Goal: Entertainment & Leisure: Consume media (video, audio)

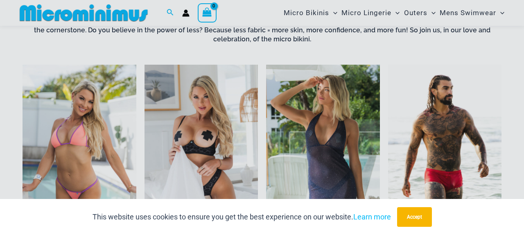
scroll to position [315, 0]
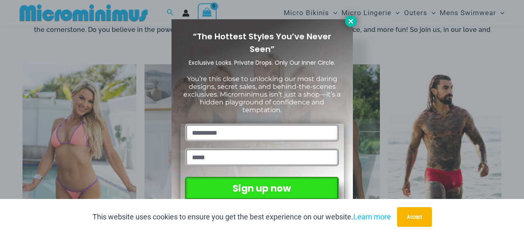
click at [352, 18] on icon at bounding box center [350, 21] width 7 height 7
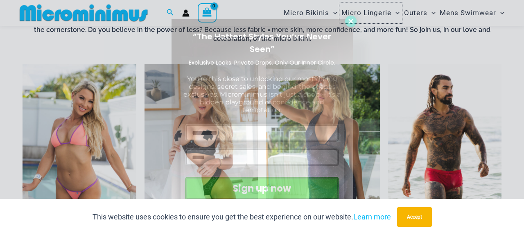
click at [352, 18] on span "Micro Lingerie" at bounding box center [366, 12] width 50 height 21
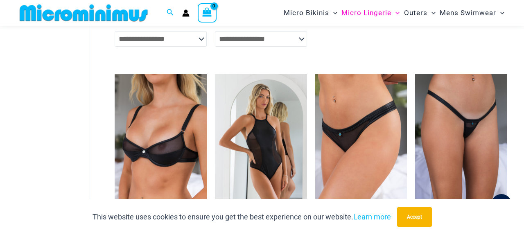
scroll to position [753, 0]
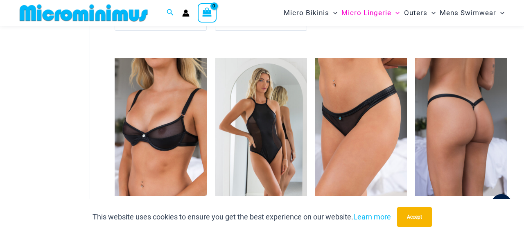
click at [469, 115] on img at bounding box center [461, 127] width 92 height 138
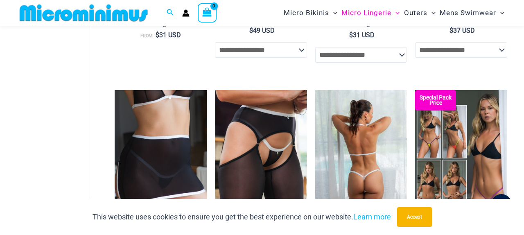
scroll to position [1400, 0]
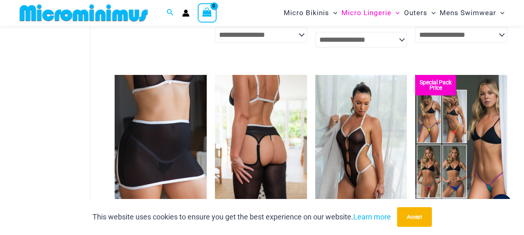
click at [265, 139] on img at bounding box center [261, 144] width 92 height 138
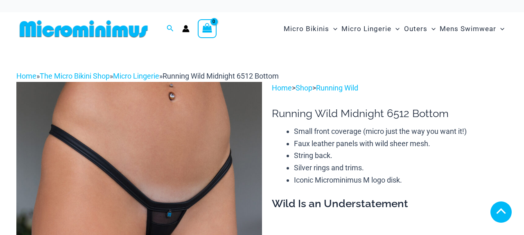
scroll to position [401, 0]
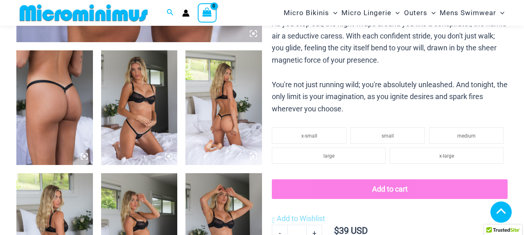
click at [167, 153] on icon at bounding box center [168, 156] width 7 height 7
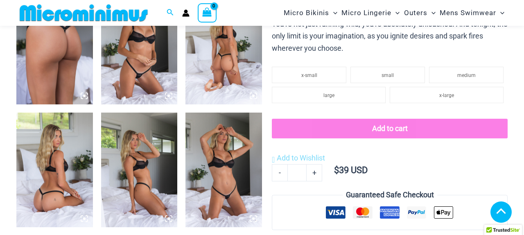
click at [169, 97] on icon at bounding box center [168, 96] width 2 height 2
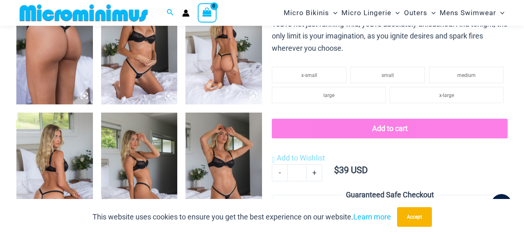
click at [152, 56] on img at bounding box center [139, 47] width 77 height 115
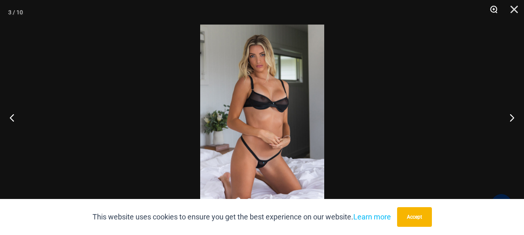
click at [493, 6] on button "Zoom" at bounding box center [490, 12] width 20 height 25
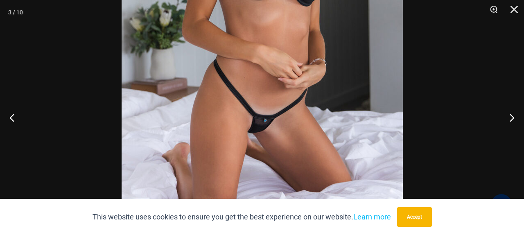
click at [250, 16] on img at bounding box center [262, 18] width 281 height 422
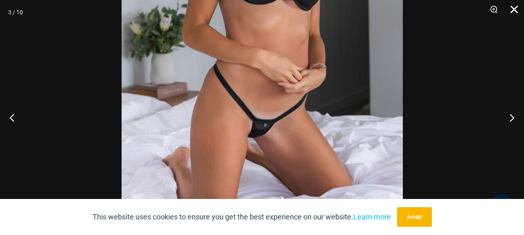
click at [512, 14] on button "Close" at bounding box center [511, 12] width 20 height 25
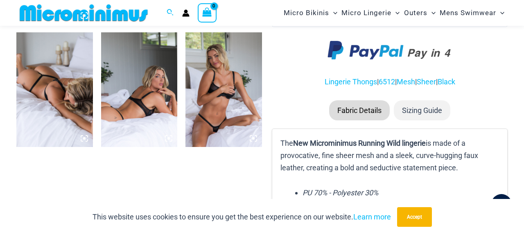
scroll to position [661, 0]
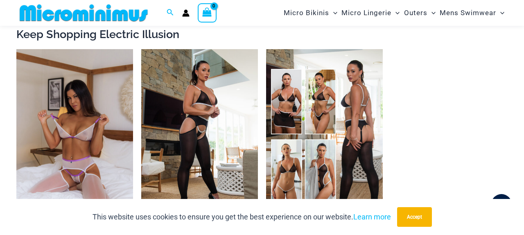
scroll to position [833, 0]
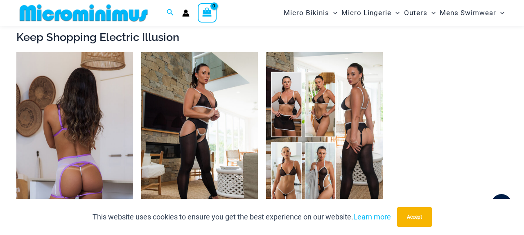
click at [74, 154] on img at bounding box center [74, 139] width 117 height 175
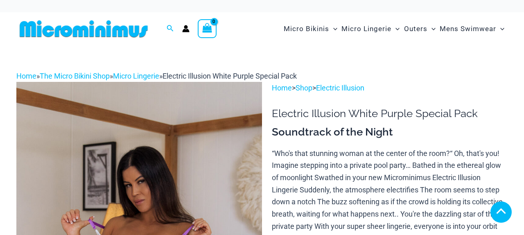
scroll to position [215, 0]
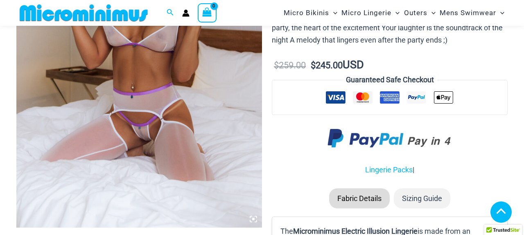
click at [162, 128] on img at bounding box center [139, 43] width 246 height 368
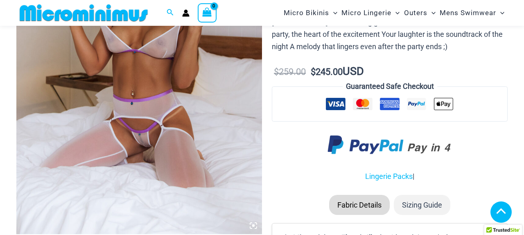
scroll to position [465, 0]
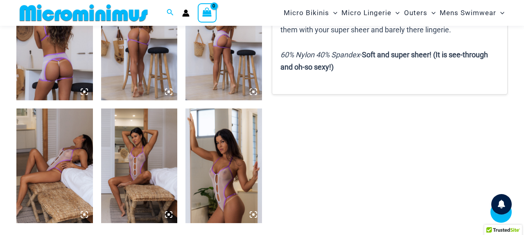
click at [131, 167] on img at bounding box center [139, 165] width 77 height 115
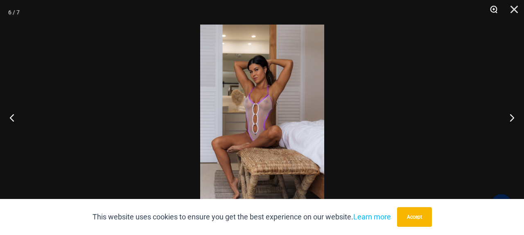
click at [493, 11] on button "Zoom" at bounding box center [490, 12] width 20 height 25
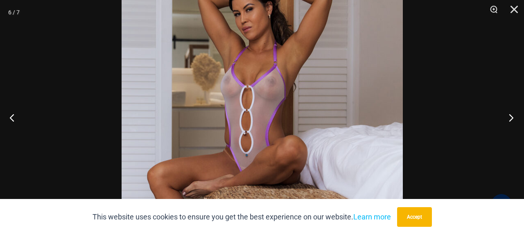
click at [507, 117] on button "Next" at bounding box center [508, 117] width 31 height 41
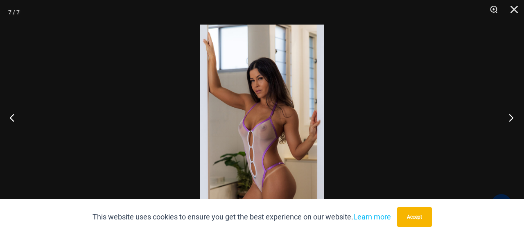
click at [507, 117] on button "Next" at bounding box center [508, 117] width 31 height 41
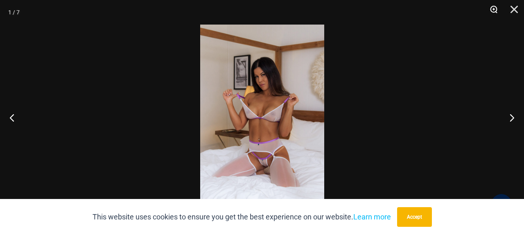
click at [492, 7] on button "Zoom" at bounding box center [490, 12] width 20 height 25
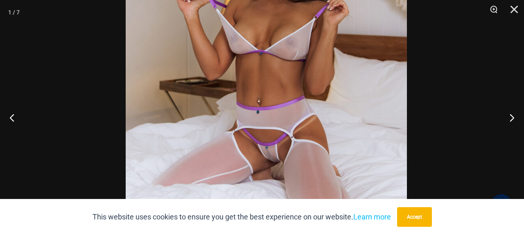
click at [322, 3] on img at bounding box center [266, 51] width 281 height 422
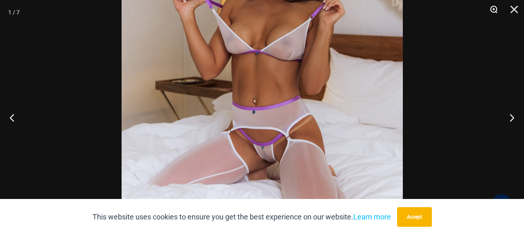
click at [494, 8] on button "Zoom" at bounding box center [490, 12] width 20 height 25
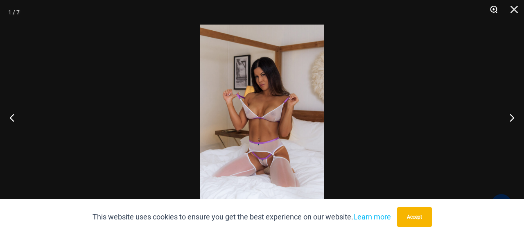
click at [494, 8] on button "Zoom" at bounding box center [490, 12] width 20 height 25
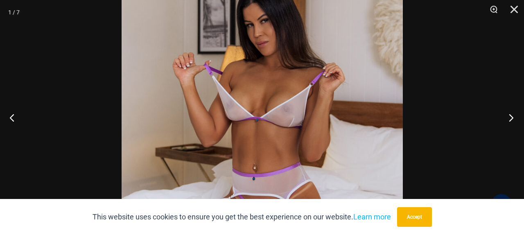
click at [513, 112] on button "Next" at bounding box center [508, 117] width 31 height 41
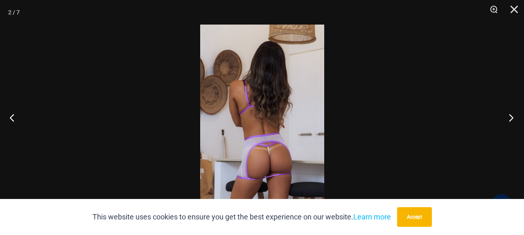
click at [497, 120] on button "Next" at bounding box center [508, 117] width 31 height 41
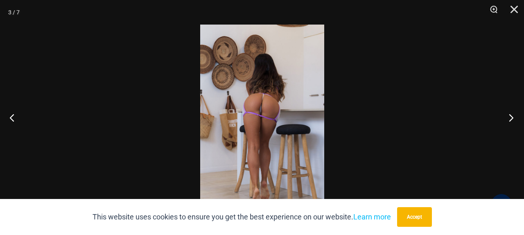
click at [497, 120] on button "Next" at bounding box center [508, 117] width 31 height 41
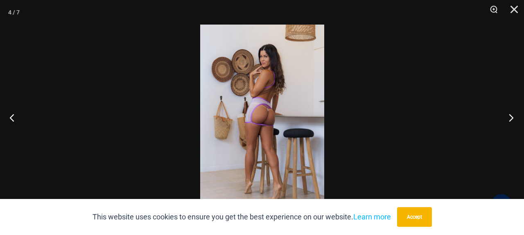
click at [497, 120] on button "Next" at bounding box center [508, 117] width 31 height 41
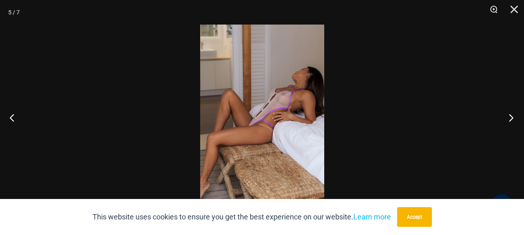
click at [497, 120] on button "Next" at bounding box center [508, 117] width 31 height 41
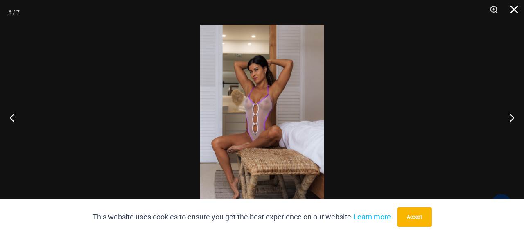
click at [517, 13] on button "Close" at bounding box center [511, 12] width 20 height 25
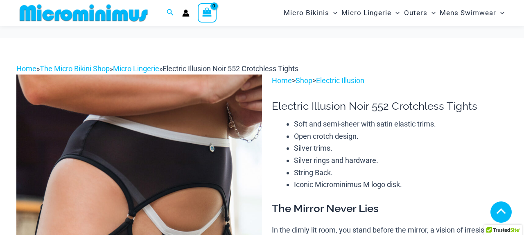
scroll to position [1114, 0]
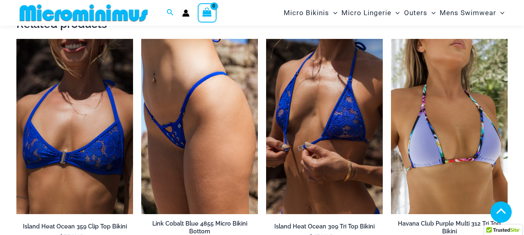
click at [296, 132] on img at bounding box center [324, 126] width 117 height 175
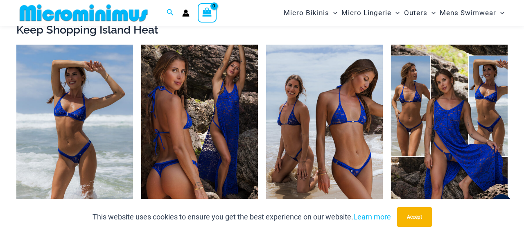
scroll to position [999, 0]
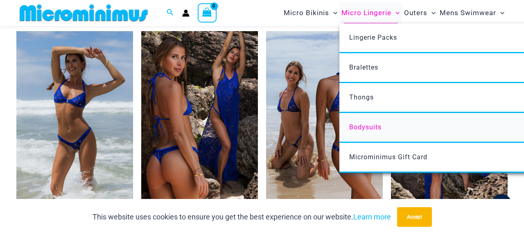
click at [373, 131] on link "Bodysuits" at bounding box center [461, 128] width 244 height 30
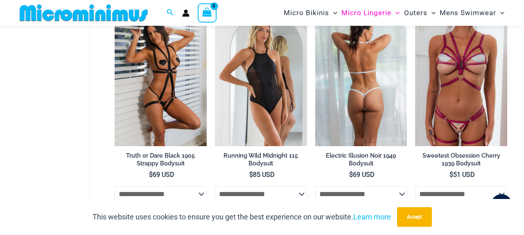
scroll to position [72, 0]
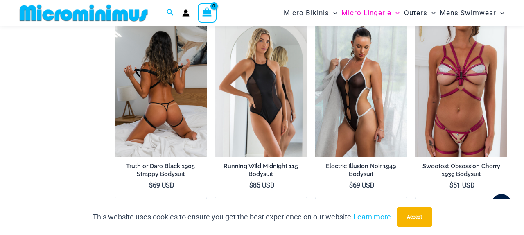
click at [164, 90] on img at bounding box center [161, 87] width 92 height 138
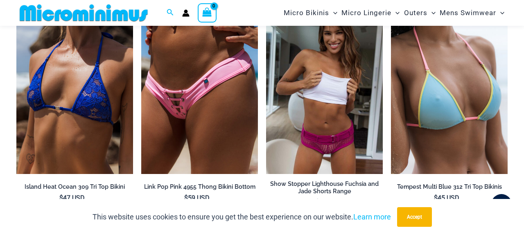
scroll to position [1141, 0]
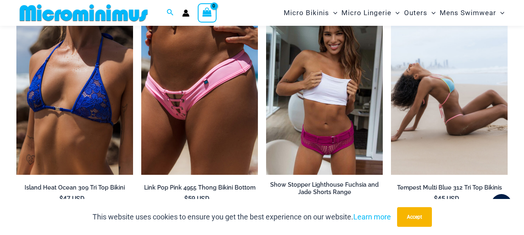
click at [448, 118] on img at bounding box center [449, 87] width 117 height 175
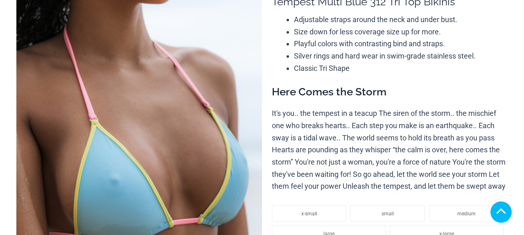
scroll to position [296, 0]
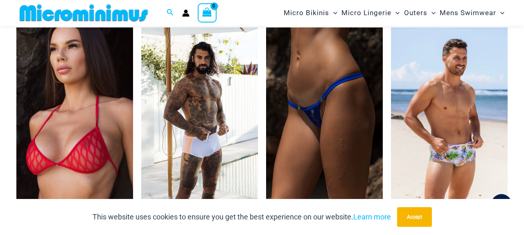
scroll to position [2256, 0]
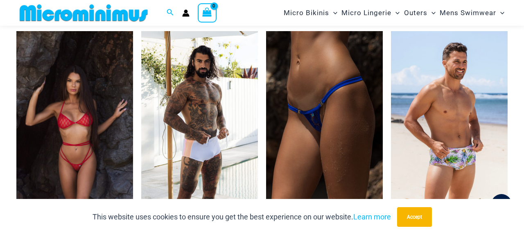
click at [55, 149] on img at bounding box center [74, 118] width 117 height 175
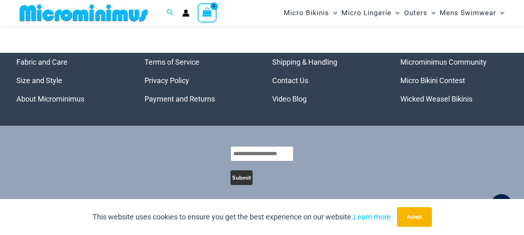
scroll to position [2687, 0]
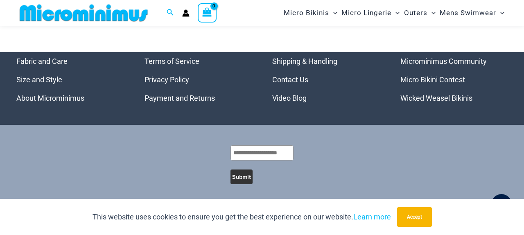
click at [284, 94] on link "Video Blog" at bounding box center [289, 98] width 34 height 9
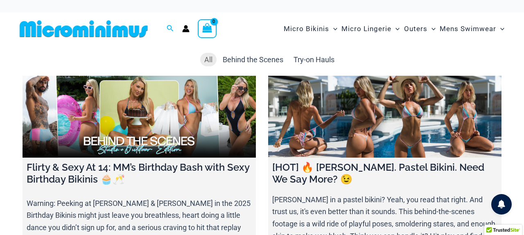
click at [337, 129] on link at bounding box center [384, 117] width 233 height 82
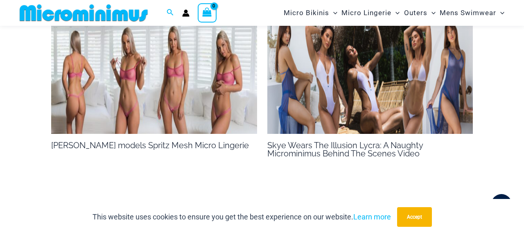
scroll to position [1037, 0]
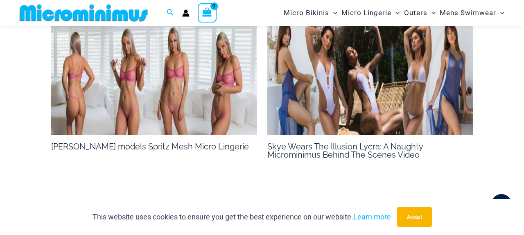
click at [126, 86] on img at bounding box center [154, 77] width 206 height 116
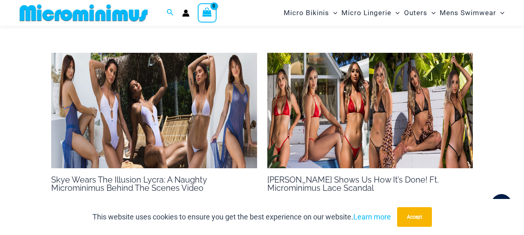
scroll to position [655, 0]
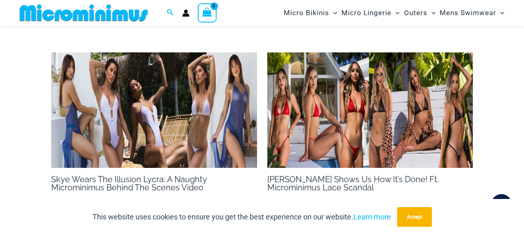
click at [236, 101] on img at bounding box center [154, 110] width 206 height 116
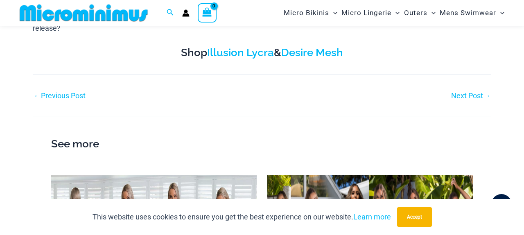
scroll to position [617, 0]
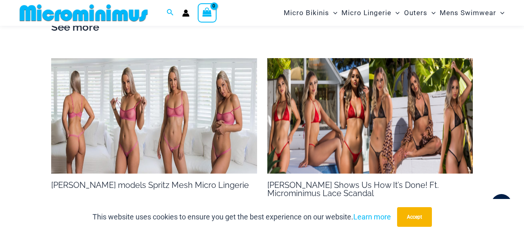
click at [304, 104] on img at bounding box center [370, 116] width 206 height 116
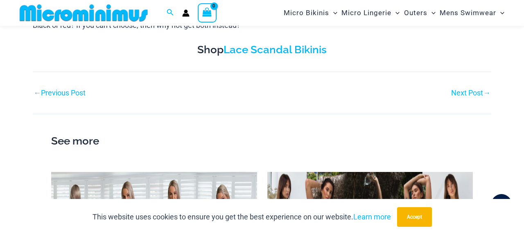
scroll to position [459, 0]
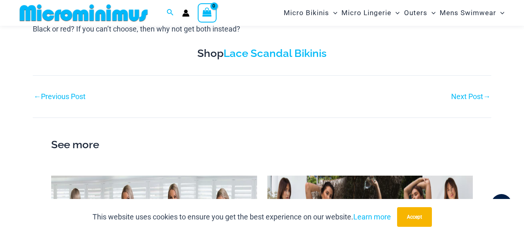
click at [471, 99] on link "Next Post →" at bounding box center [470, 96] width 39 height 7
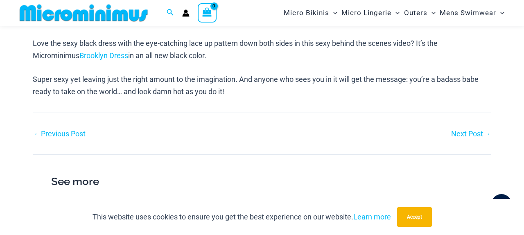
scroll to position [602, 0]
click at [470, 131] on link "Next Post →" at bounding box center [470, 134] width 39 height 7
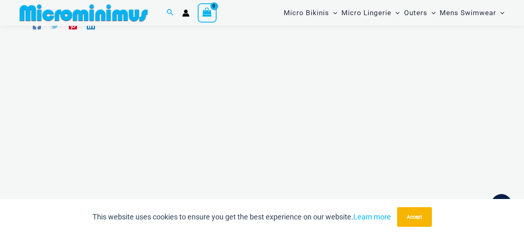
scroll to position [25, 0]
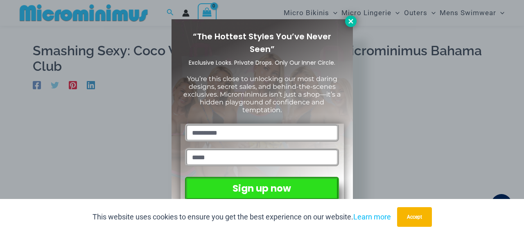
click at [353, 18] on icon at bounding box center [350, 21] width 7 height 7
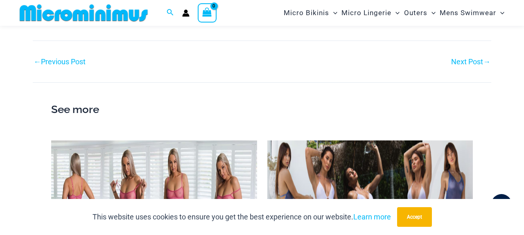
scroll to position [528, 0]
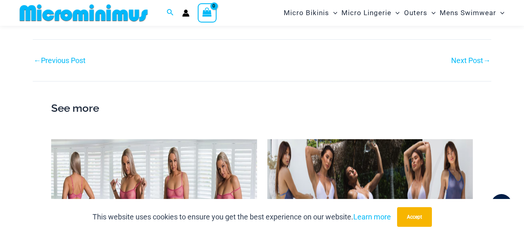
click at [469, 57] on link "Next Post →" at bounding box center [470, 60] width 39 height 7
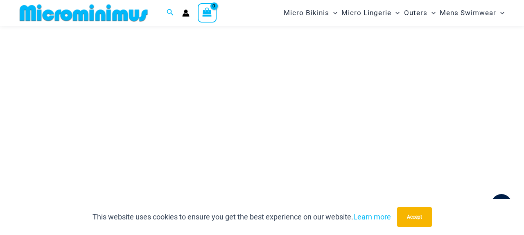
scroll to position [125, 0]
